Goal: Communication & Community: Answer question/provide support

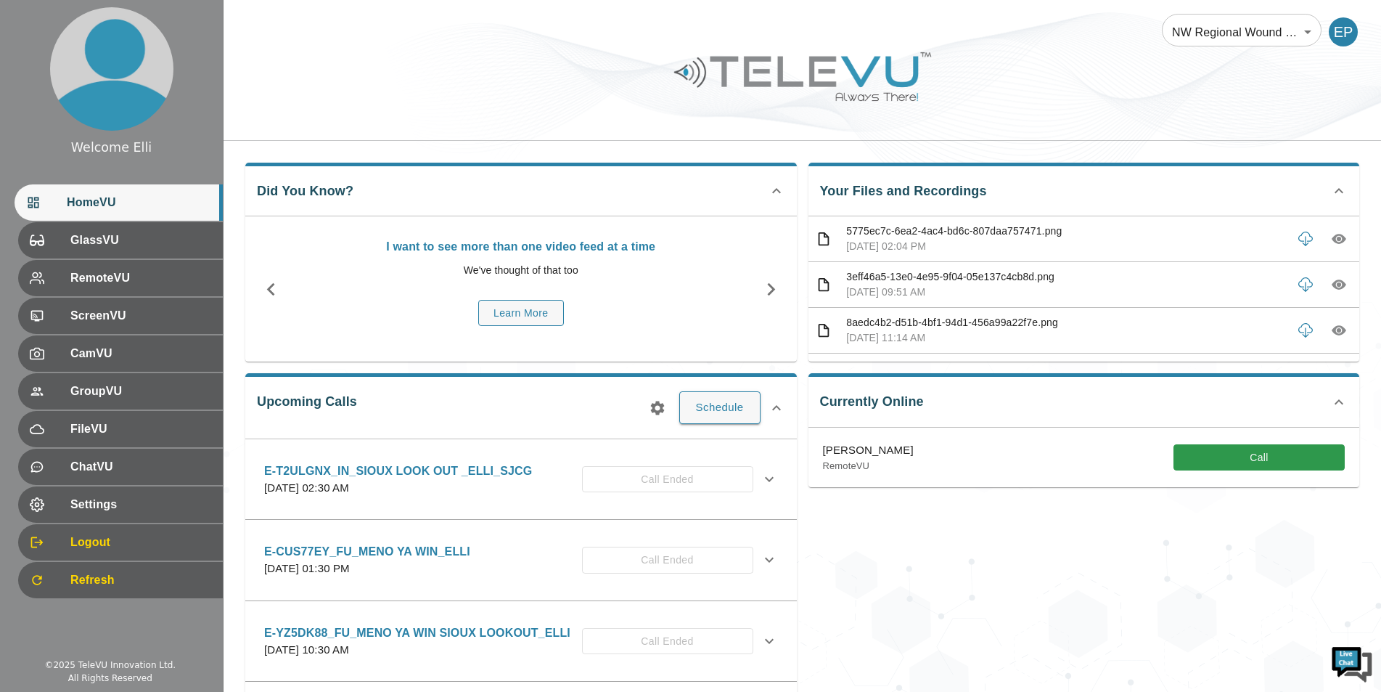
click at [1107, 603] on div "Currently Online [PERSON_NAME] RemoteVU Call" at bounding box center [1078, 550] width 563 height 378
click at [1143, 616] on div "Currently Online [PERSON_NAME] RemoteVU Call" at bounding box center [1078, 550] width 563 height 378
click at [1038, 570] on div "Currently Online [PERSON_NAME] RemoteVU Call" at bounding box center [1078, 550] width 563 height 378
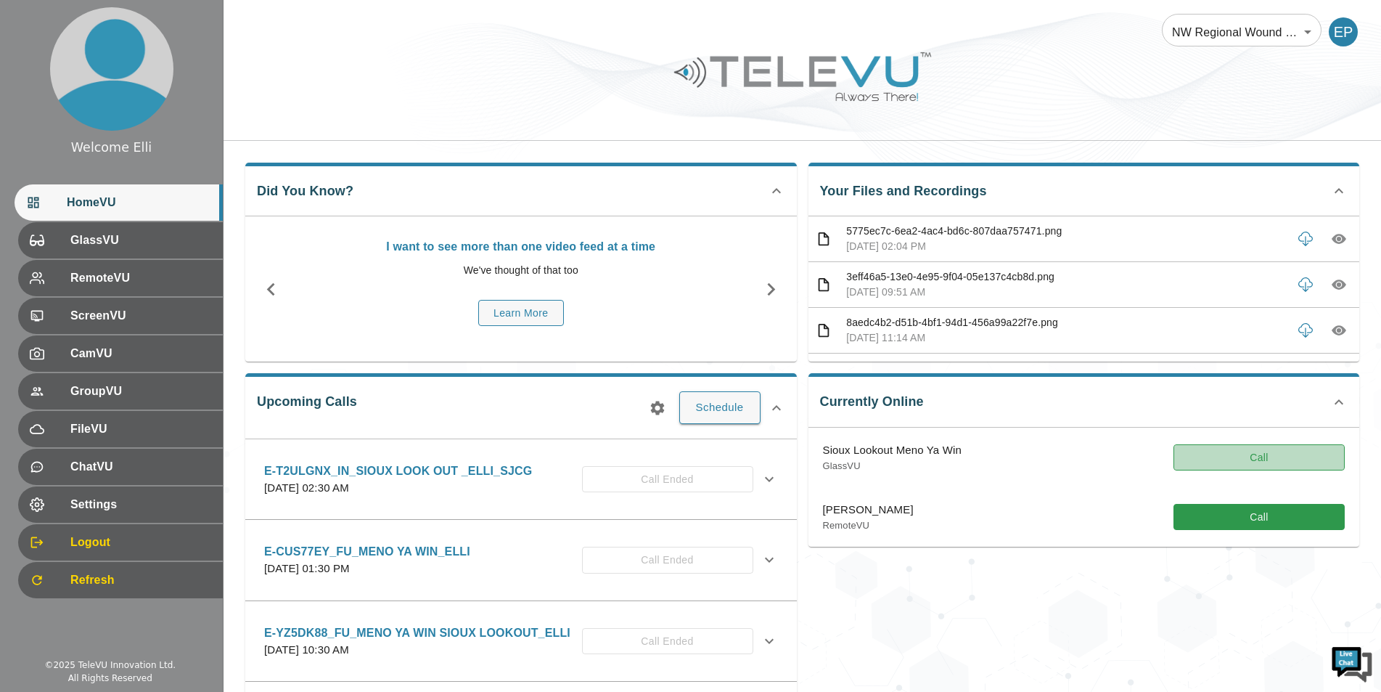
click at [1260, 466] on button "Call" at bounding box center [1259, 457] width 171 height 27
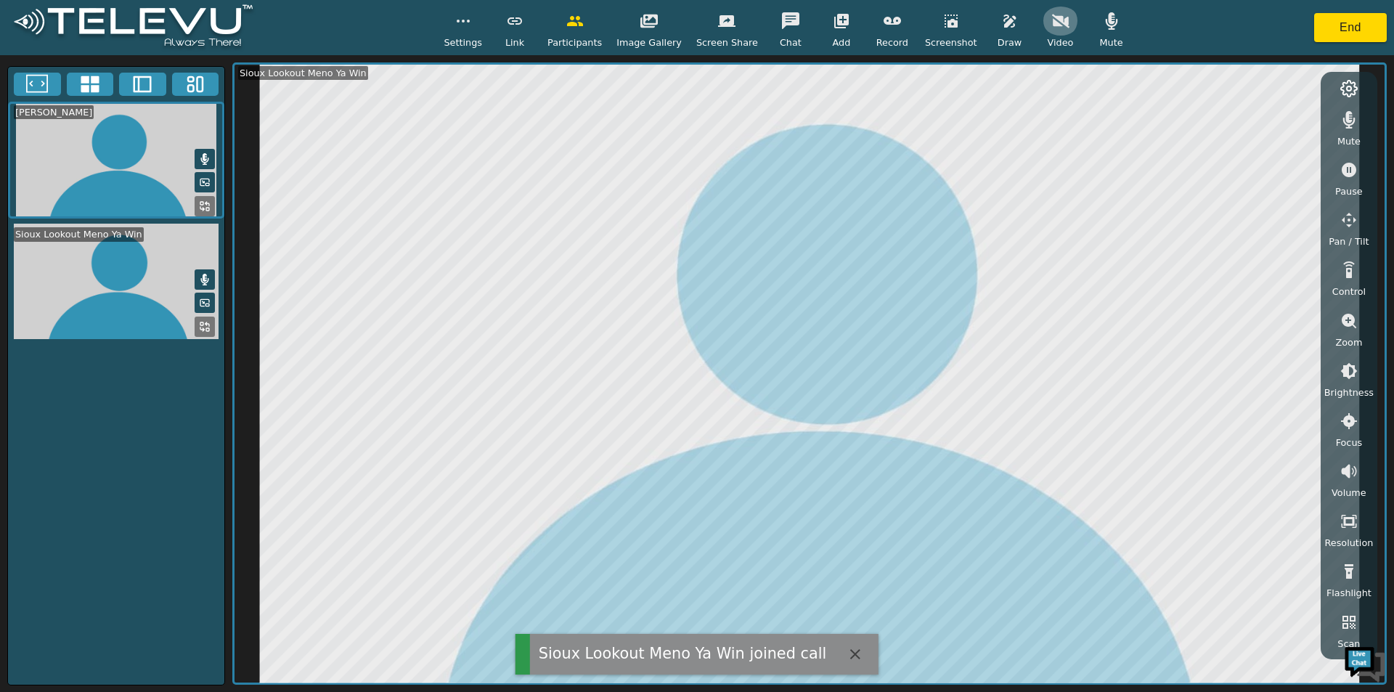
click at [1052, 28] on icon "button" at bounding box center [1060, 20] width 17 height 17
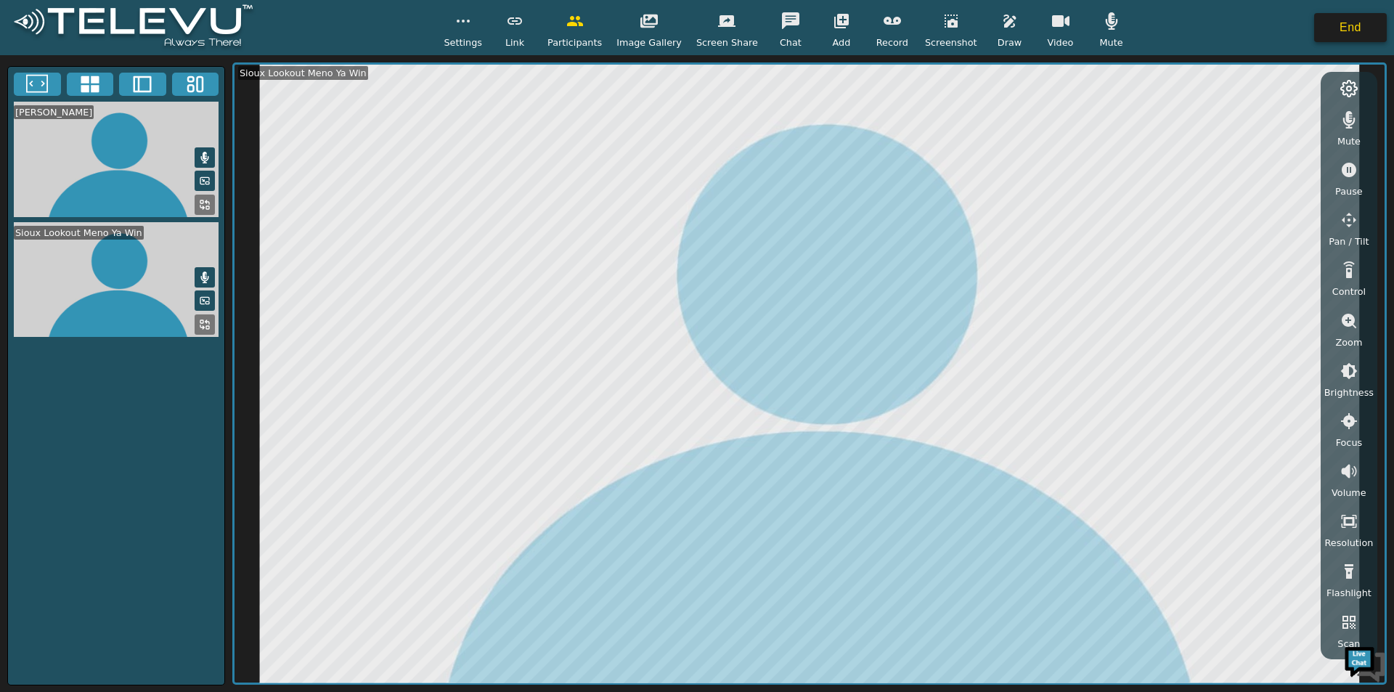
click at [1346, 19] on button "End" at bounding box center [1350, 27] width 73 height 29
